Goal: Use online tool/utility: Utilize a website feature to perform a specific function

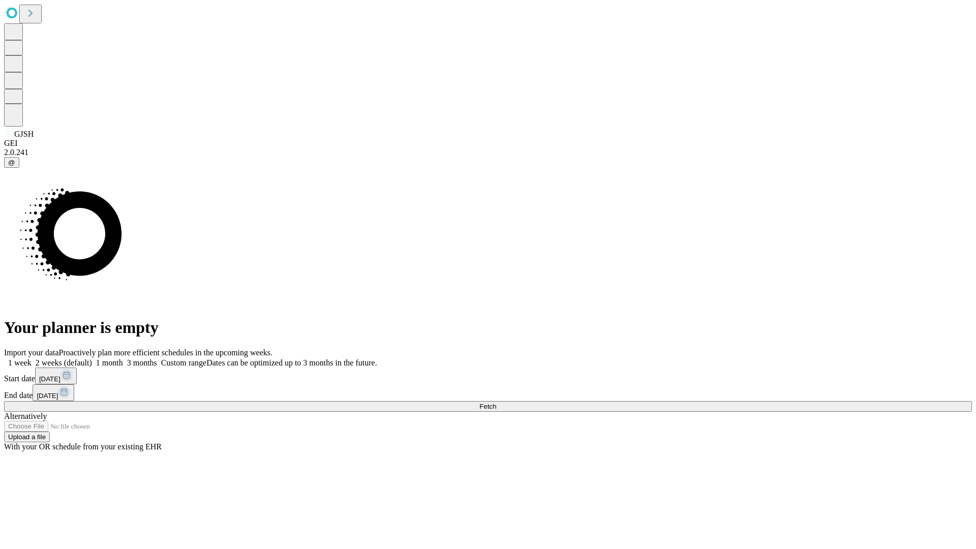
click at [496, 402] on span "Fetch" at bounding box center [487, 406] width 17 height 8
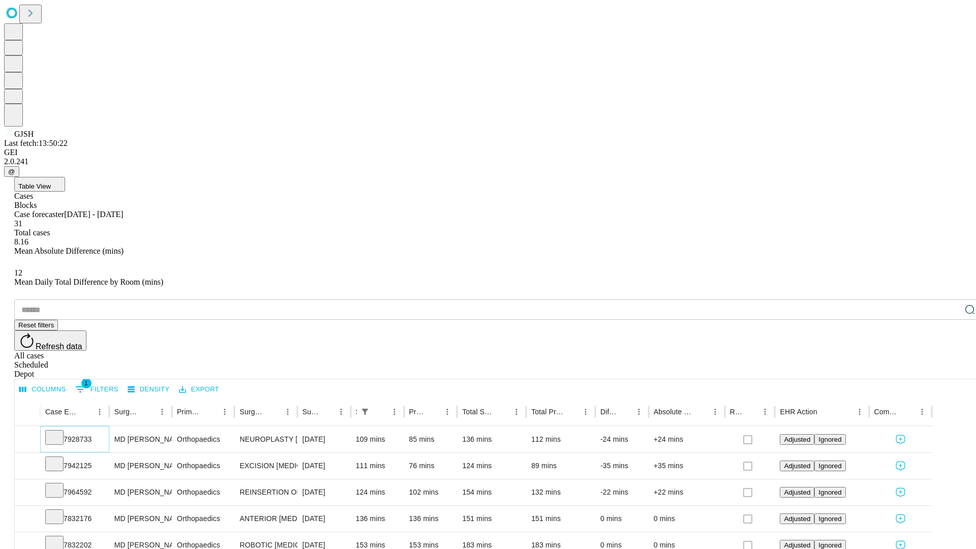
click at [59, 431] on icon at bounding box center [54, 436] width 10 height 10
